Goal: Information Seeking & Learning: Find contact information

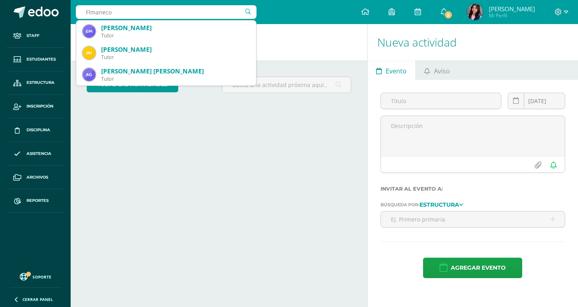
click at [91, 10] on input "Flmaneco" at bounding box center [166, 12] width 181 height 14
click at [108, 13] on input "Flamaneco" at bounding box center [166, 12] width 181 height 14
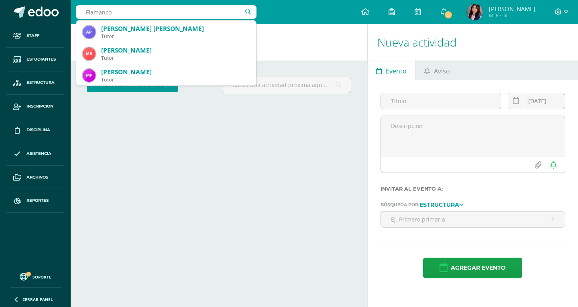
scroll to position [361, 0]
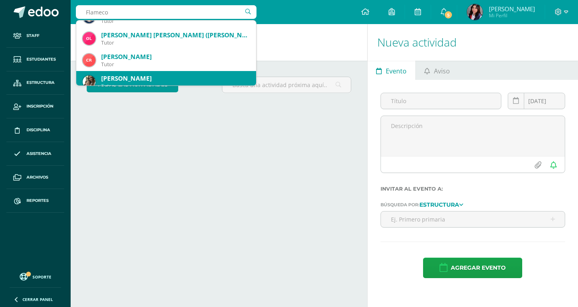
type input "Flamenco"
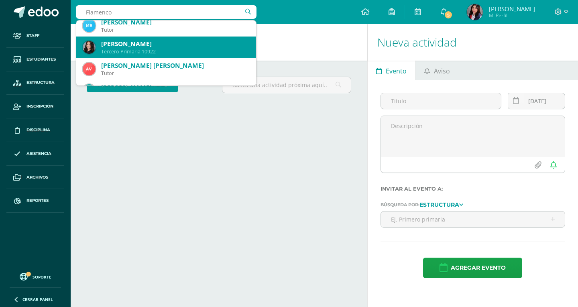
scroll to position [0, 0]
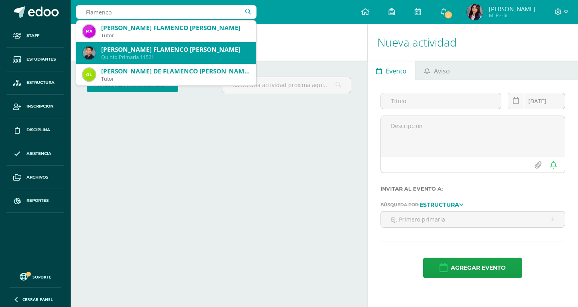
click at [118, 58] on div "Quinto Primaria 11521" at bounding box center [175, 57] width 149 height 7
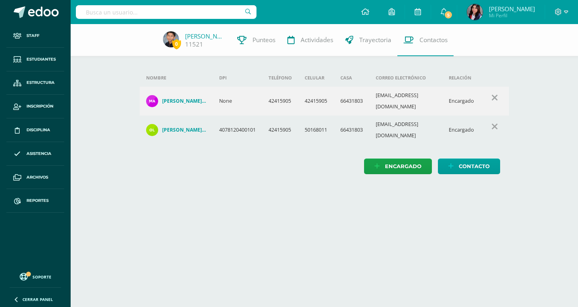
click at [159, 12] on input "text" at bounding box center [166, 12] width 181 height 14
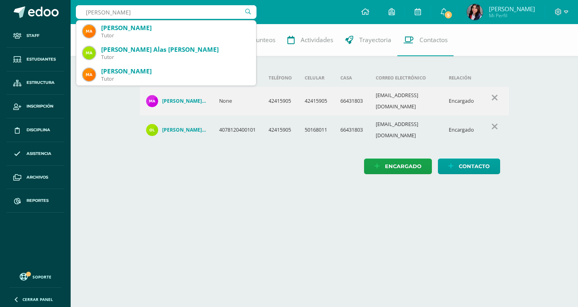
type input "Marcela Escobar"
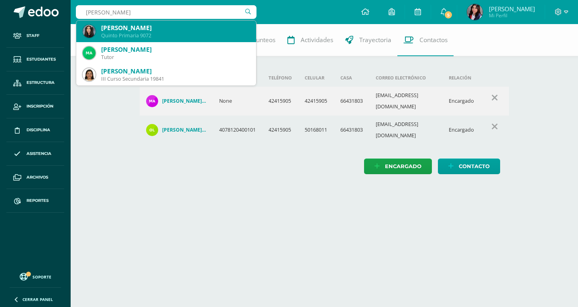
click at [147, 26] on div "Marcela Escobar Aguilar" at bounding box center [175, 28] width 149 height 8
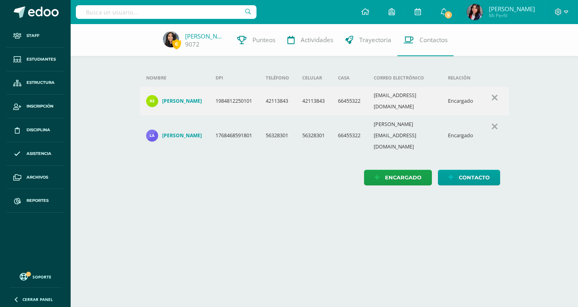
drag, startPoint x: 157, startPoint y: 13, endPoint x: 163, endPoint y: 13, distance: 5.2
click at [159, 13] on input "text" at bounding box center [166, 12] width 181 height 14
click at [163, 14] on input "text" at bounding box center [166, 12] width 181 height 14
type input "Ruíz"
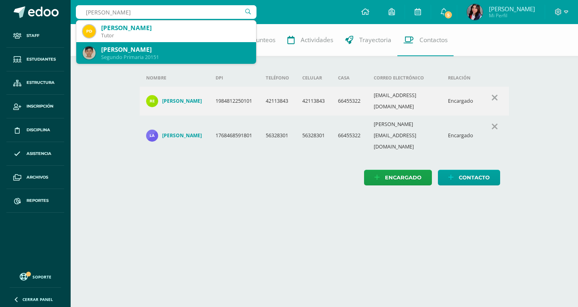
click at [150, 61] on div "Mateo Ruíz García Segundo Primaria 20151" at bounding box center [166, 53] width 167 height 22
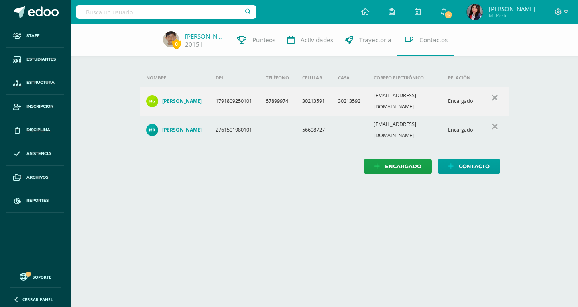
click at [152, 8] on input "text" at bounding box center [166, 12] width 181 height 14
type input "Valentina Campoll"
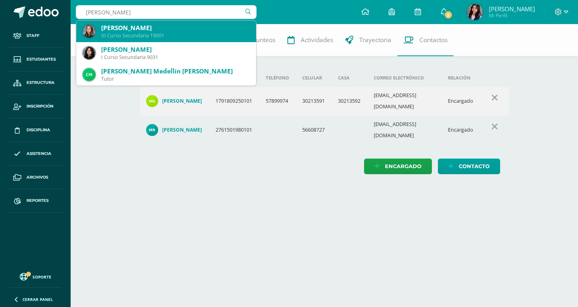
click at [155, 29] on div "[PERSON_NAME]" at bounding box center [175, 28] width 149 height 8
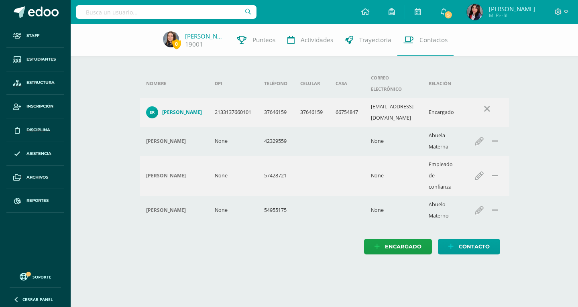
click at [90, 10] on input "text" at bounding box center [166, 12] width 181 height 14
type input "Paula Camila"
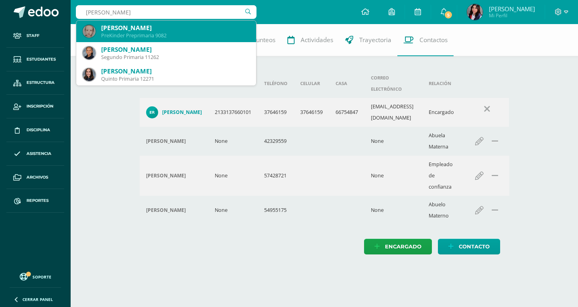
click at [99, 30] on div "Paula Camila Nájera Recinos PreKinder Preprimaria 9082" at bounding box center [166, 31] width 167 height 22
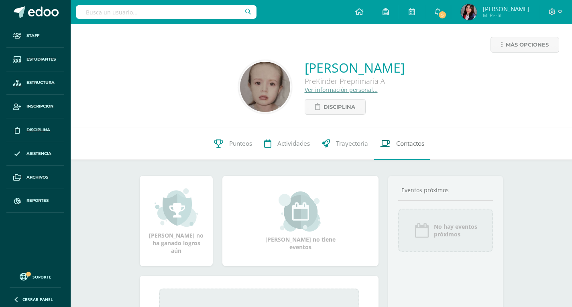
click at [401, 142] on span "Contactos" at bounding box center [410, 143] width 28 height 8
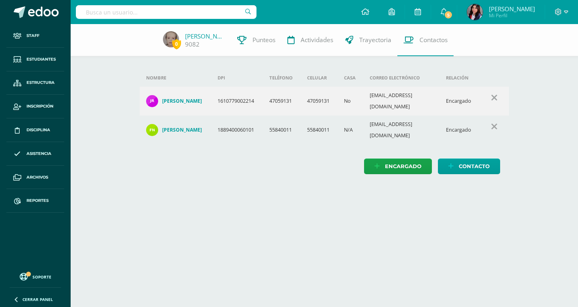
click at [142, 12] on input "text" at bounding box center [166, 12] width 181 height 14
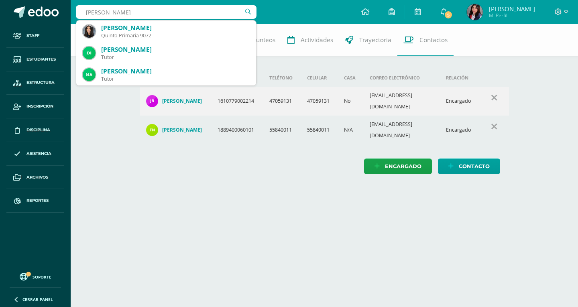
type input "[PERSON_NAME]"
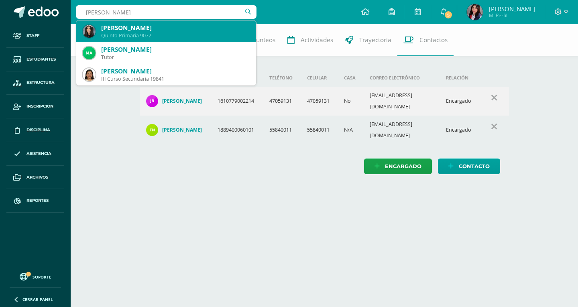
click at [147, 22] on div "[PERSON_NAME] Quinto Primaria 9072" at bounding box center [166, 31] width 167 height 22
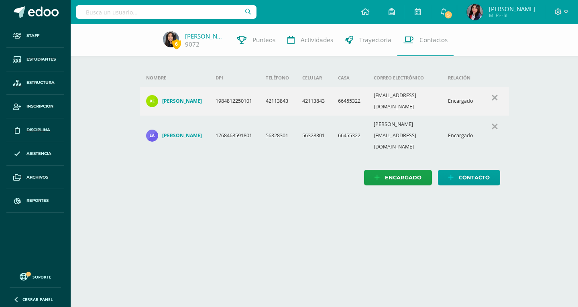
click at [116, 13] on input "text" at bounding box center [166, 12] width 181 height 14
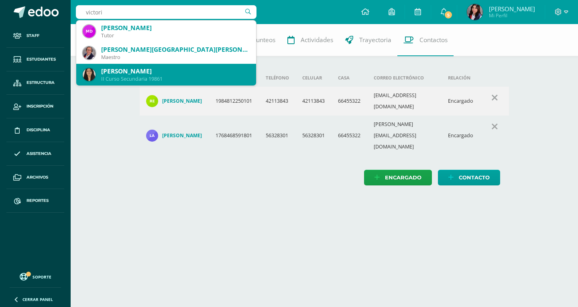
scroll to position [40, 0]
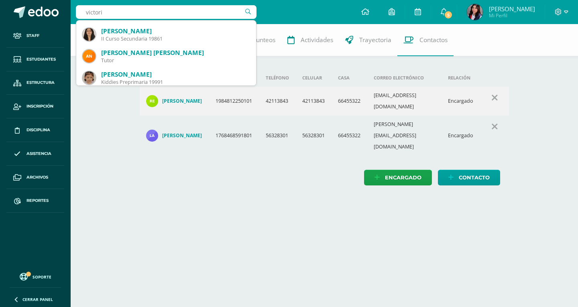
type input "victori"
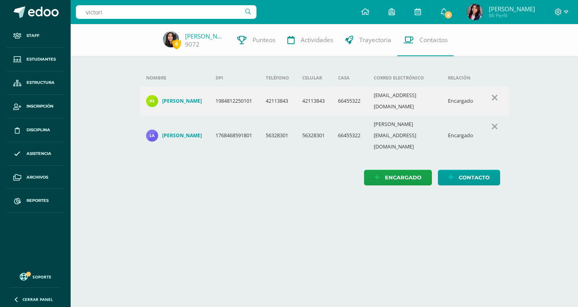
click at [182, 19] on div "victori victori" at bounding box center [166, 12] width 181 height 24
click at [182, 16] on input "victori" at bounding box center [166, 12] width 181 height 14
type input "Ines Estarda"
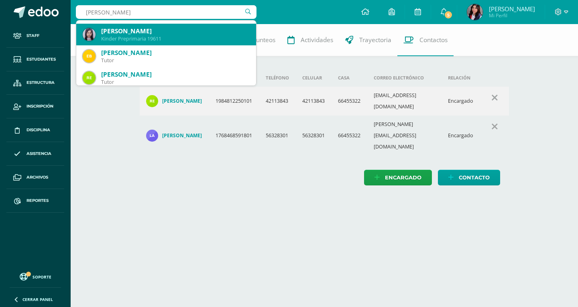
click at [193, 32] on div "Inés Estrada Castillo" at bounding box center [175, 31] width 149 height 8
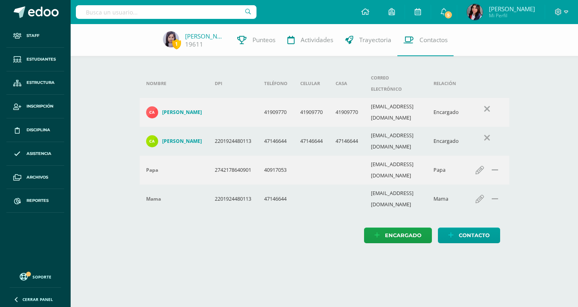
drag, startPoint x: 159, startPoint y: 12, endPoint x: 163, endPoint y: 15, distance: 5.7
click at [159, 12] on input "text" at bounding box center [166, 12] width 181 height 14
type input "Monterros"
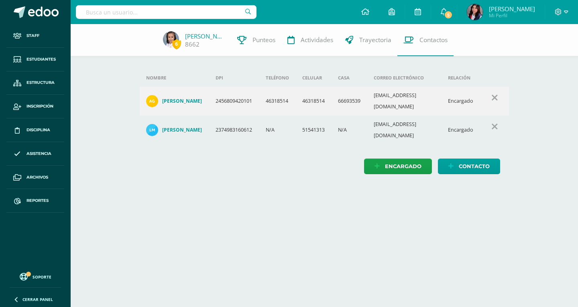
click at [98, 12] on input "text" at bounding box center [166, 12] width 181 height 14
type input "Aran lug"
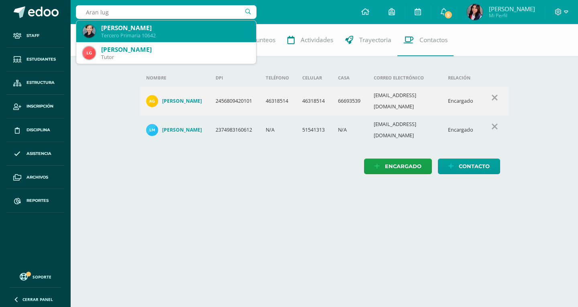
click at [106, 20] on div "Aran Antonio Lugo Medina Tercero Primaria 10642" at bounding box center [166, 31] width 167 height 22
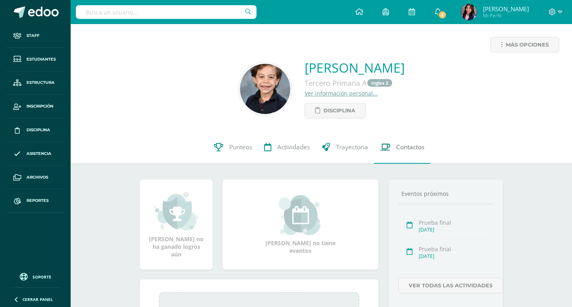
click at [407, 159] on link "Contactos" at bounding box center [402, 147] width 56 height 32
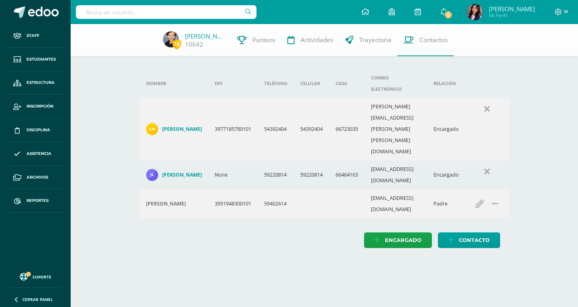
click at [92, 15] on input "text" at bounding box center [166, 12] width 181 height 14
type input "[PERSON_NAME]"
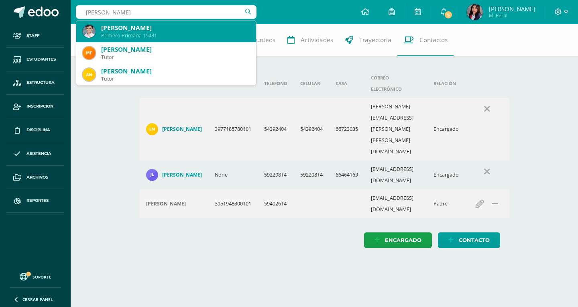
click at [114, 28] on div "[PERSON_NAME]" at bounding box center [175, 28] width 149 height 8
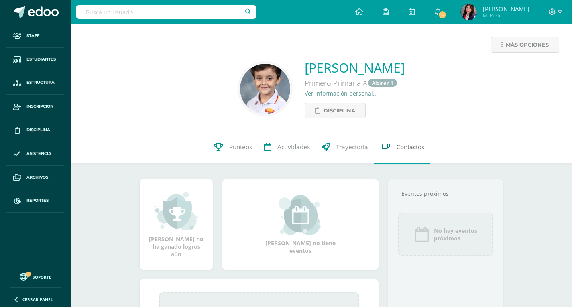
click at [410, 144] on span "Contactos" at bounding box center [410, 147] width 28 height 8
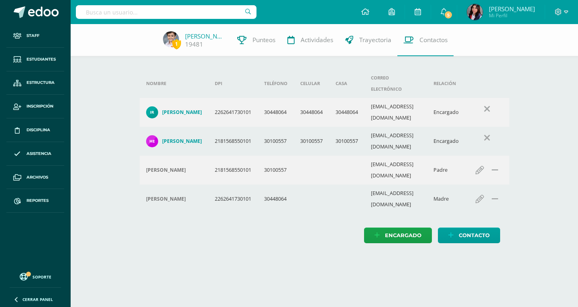
click at [193, 10] on input "text" at bounding box center [166, 12] width 181 height 14
click at [190, 6] on input "text" at bounding box center [166, 12] width 181 height 14
type input "Ligia Bri"
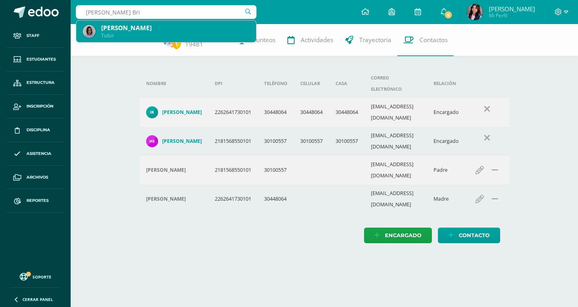
click at [136, 28] on div "Ligia Briz Urizar" at bounding box center [175, 28] width 149 height 8
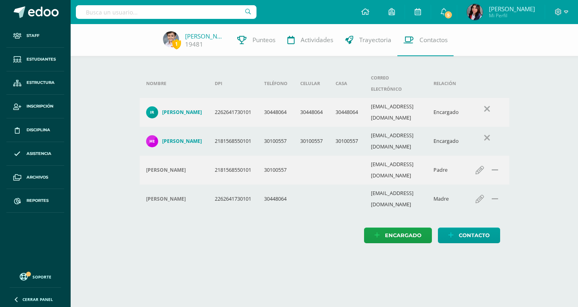
click at [196, 18] on input "text" at bounding box center [166, 12] width 181 height 14
type input "Juan Andrés He"
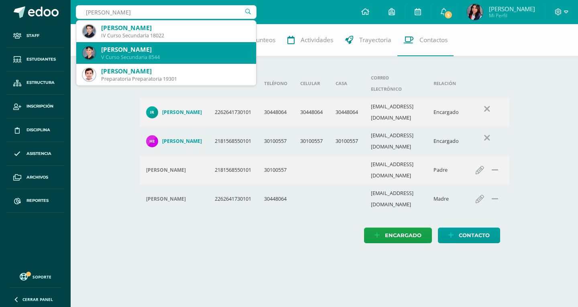
scroll to position [40, 0]
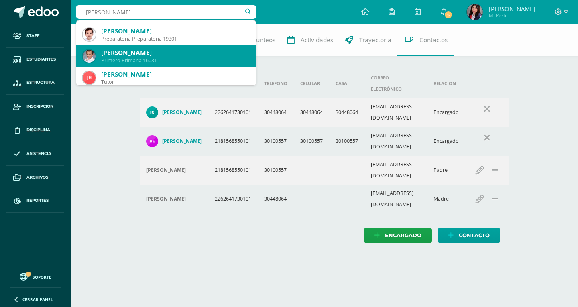
click at [186, 55] on div "Juan Andres Hernández Herrarte" at bounding box center [175, 53] width 149 height 8
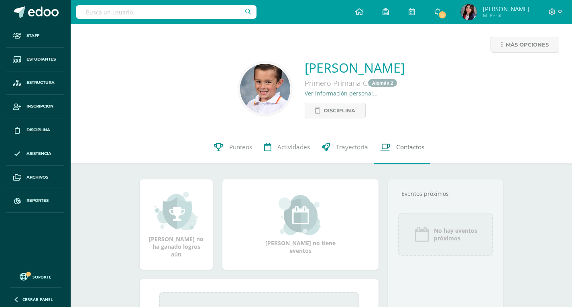
click at [405, 163] on link "Contactos" at bounding box center [402, 147] width 56 height 32
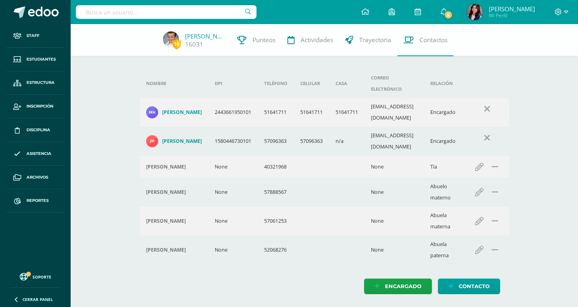
click at [116, 13] on input "text" at bounding box center [166, 12] width 181 height 14
type input "Aran lug"
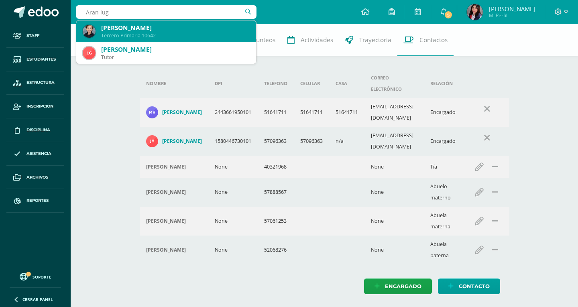
click at [128, 33] on div "Tercero Primaria 10642" at bounding box center [175, 35] width 149 height 7
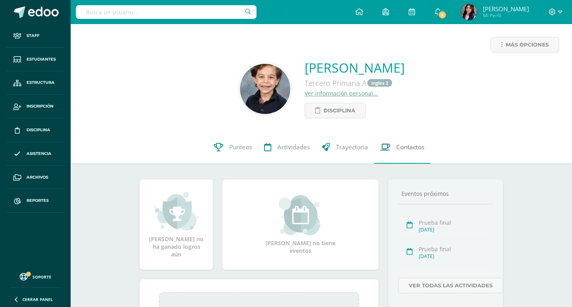
click at [402, 151] on span "Contactos" at bounding box center [410, 147] width 28 height 8
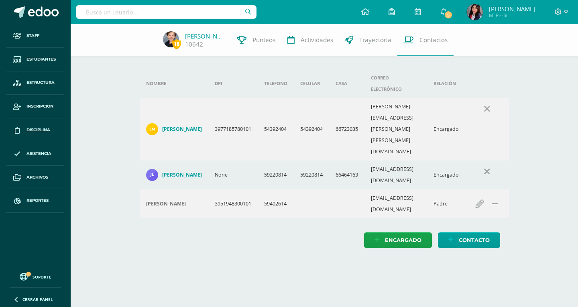
click at [237, 10] on input "text" at bounding box center [166, 12] width 181 height 14
type input "[PERSON_NAME]"
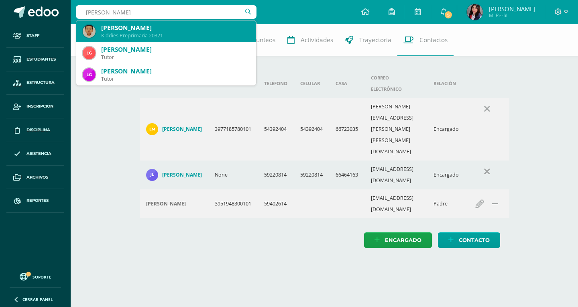
click at [216, 27] on div "[PERSON_NAME]" at bounding box center [175, 28] width 149 height 8
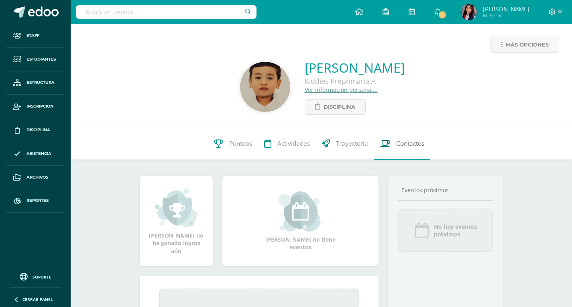
click at [404, 149] on link "Contactos" at bounding box center [402, 144] width 56 height 32
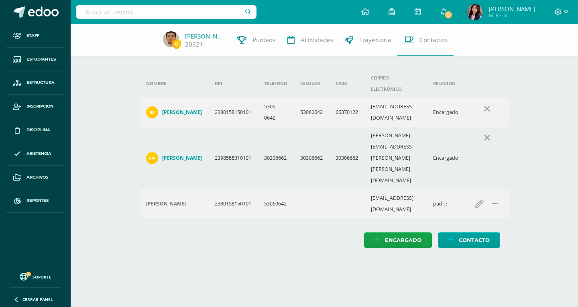
click at [191, 11] on input "text" at bounding box center [166, 12] width 181 height 14
type input "Palma"
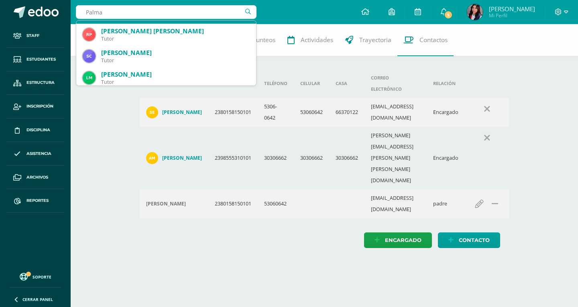
scroll to position [161, 0]
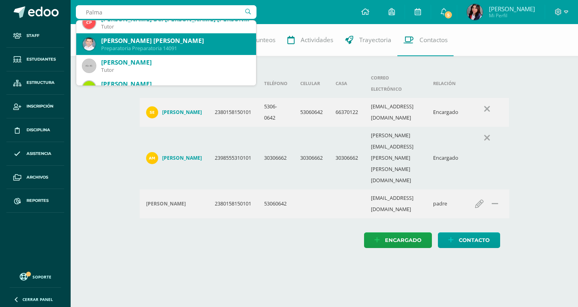
click at [150, 45] on div "Viniccio Jose Javier Palma Avalos" at bounding box center [175, 41] width 149 height 8
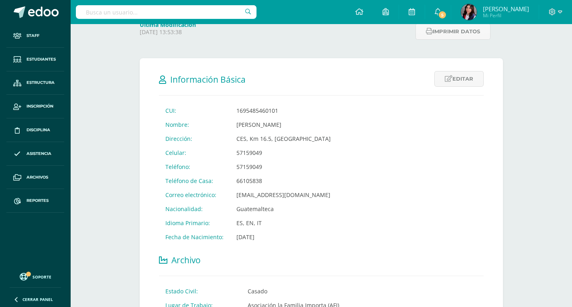
click at [169, 11] on input "text" at bounding box center [166, 12] width 181 height 14
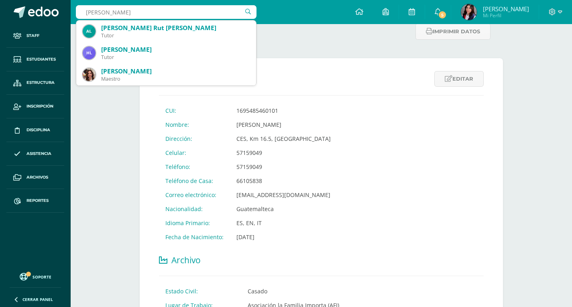
type input "[PERSON_NAME]"
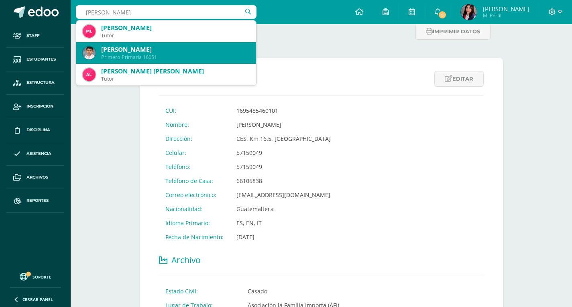
click at [166, 56] on div "Primero Primaria 16051" at bounding box center [175, 57] width 149 height 7
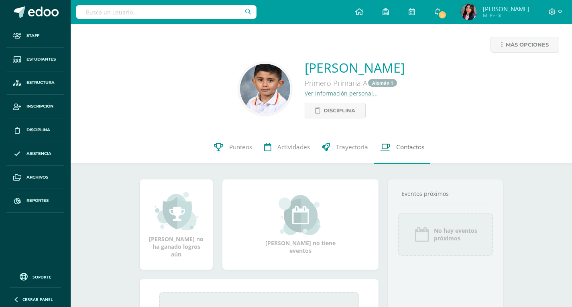
click at [378, 150] on link "Contactos" at bounding box center [402, 147] width 56 height 32
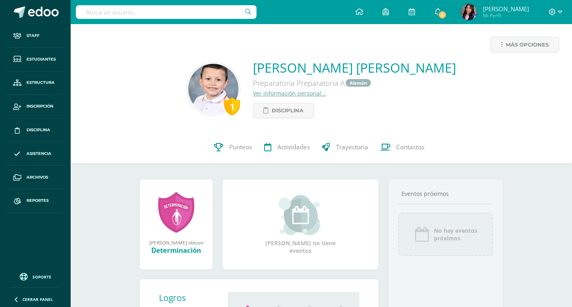
click at [417, 159] on link "Contactos" at bounding box center [402, 147] width 56 height 32
click at [182, 13] on input "text" at bounding box center [166, 12] width 181 height 14
type input "Ivanna MArt"
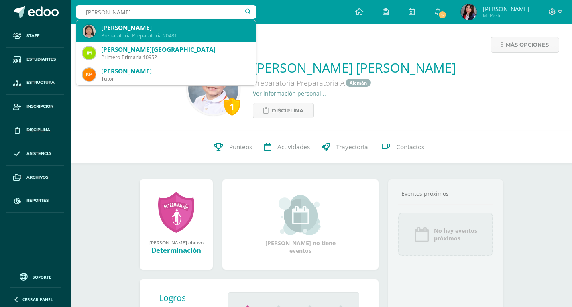
click at [160, 39] on div "Preparatoria Preparatoria 20481" at bounding box center [175, 35] width 149 height 7
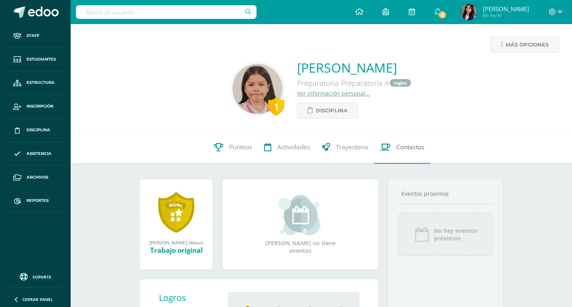
click at [408, 146] on span "Contactos" at bounding box center [410, 147] width 28 height 8
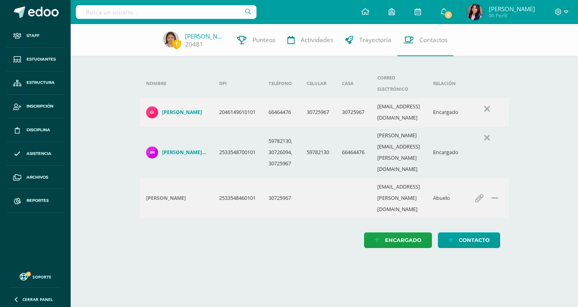
click at [216, 5] on div at bounding box center [166, 12] width 181 height 24
click at [214, 11] on input "text" at bounding box center [166, 12] width 181 height 14
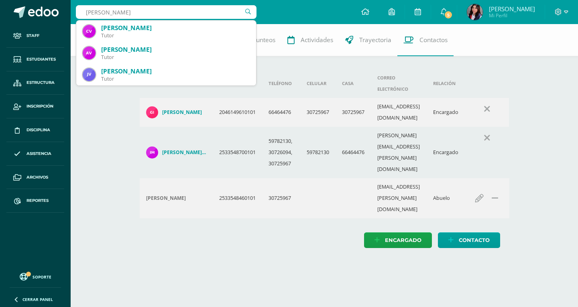
type input "Villaseñor"
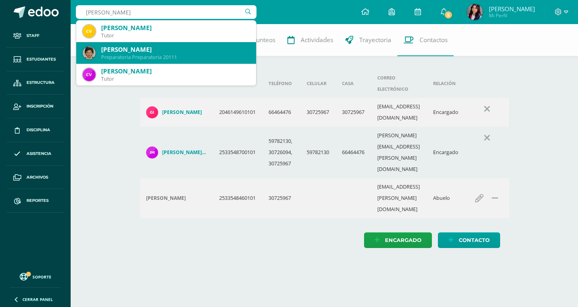
click at [145, 56] on div "Preparatoria Preparatoria 20111" at bounding box center [175, 57] width 149 height 7
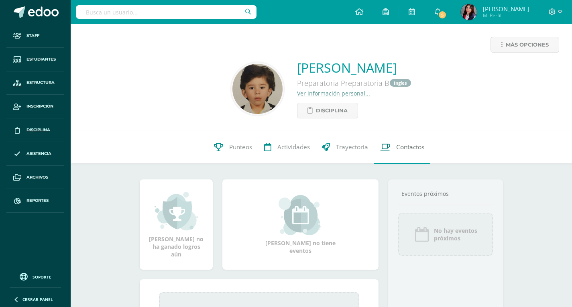
click at [400, 151] on span "Contactos" at bounding box center [410, 147] width 28 height 8
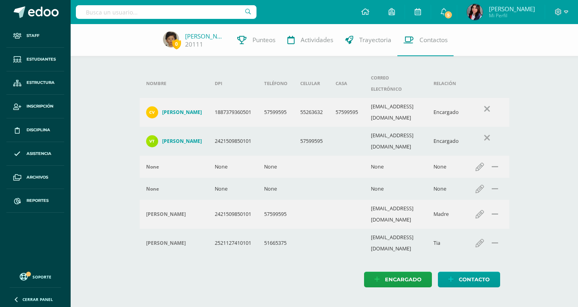
click at [221, 16] on input "text" at bounding box center [166, 12] width 181 height 14
type input "barrera"
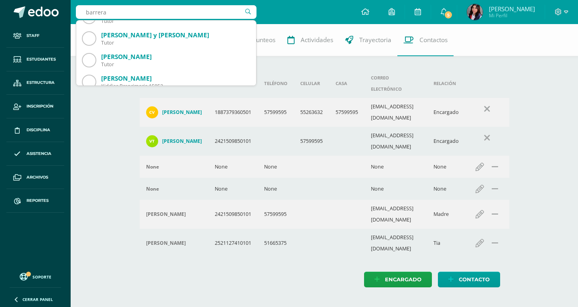
scroll to position [401, 0]
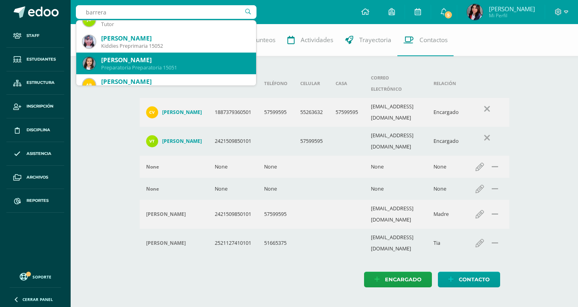
click at [171, 61] on div "María Sofía Barrera Sandoval" at bounding box center [175, 60] width 149 height 8
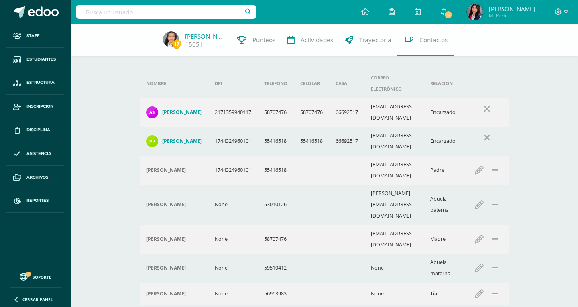
click at [200, 12] on input "text" at bounding box center [166, 12] width 181 height 14
type input "Lazo"
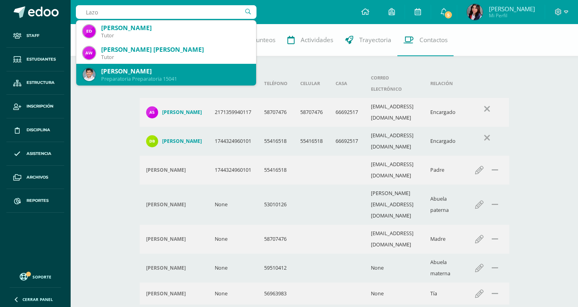
click at [208, 69] on div "[PERSON_NAME]" at bounding box center [175, 71] width 149 height 8
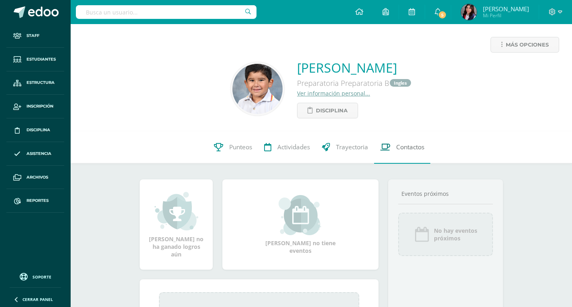
click at [388, 148] on icon at bounding box center [385, 147] width 10 height 8
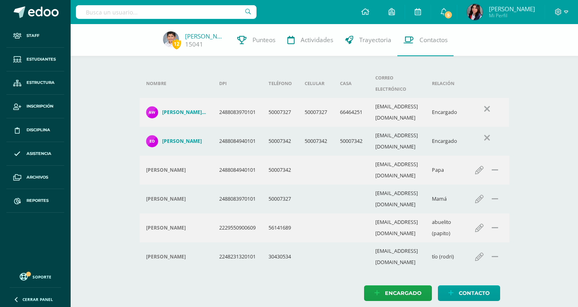
click at [230, 7] on input "text" at bounding box center [166, 12] width 181 height 14
type input "S"
type input "gabriel Sta"
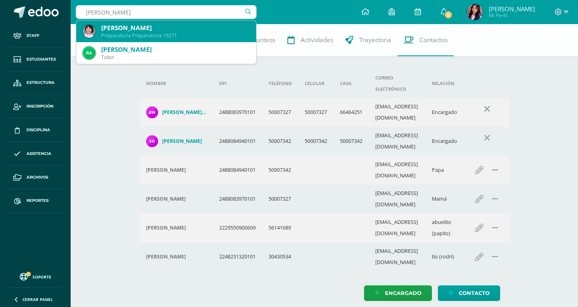
click at [223, 29] on div "Gabriel Andrés Stalling Torres" at bounding box center [175, 28] width 149 height 8
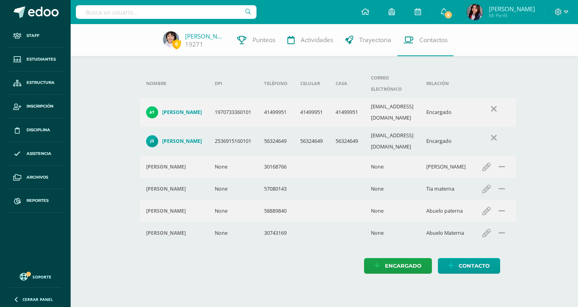
click at [234, 12] on input "text" at bounding box center [166, 12] width 181 height 14
type input "Mia Franco"
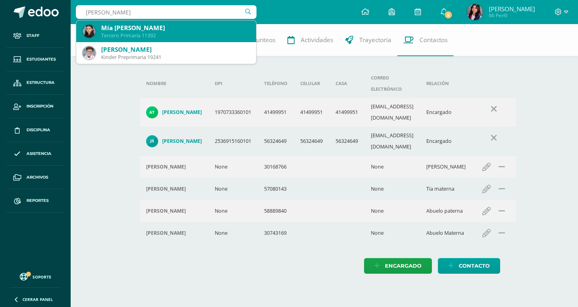
click at [205, 31] on div "Mía Camila Franco Herrera" at bounding box center [175, 28] width 149 height 8
